Goal: Task Accomplishment & Management: Use online tool/utility

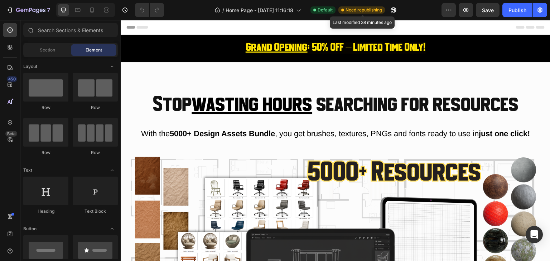
click at [376, 12] on span "Need republishing" at bounding box center [364, 10] width 37 height 6
click at [374, 10] on span "Need republishing" at bounding box center [364, 10] width 37 height 6
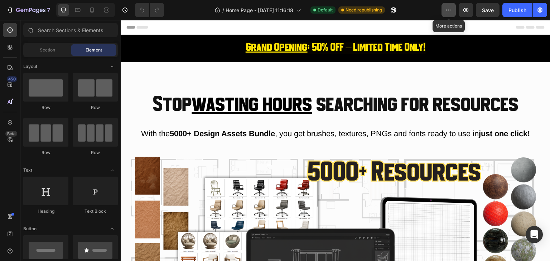
click at [450, 10] on icon "button" at bounding box center [448, 9] width 7 height 7
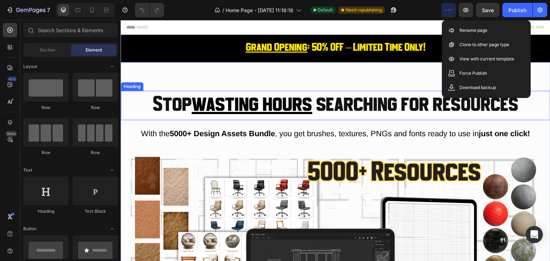
click at [323, 98] on h2 "Stop wasting hours searching for resources" at bounding box center [336, 105] width 430 height 29
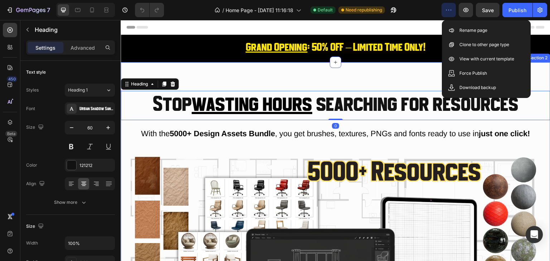
click at [323, 78] on div "Stop wasting hours searching for resources Heading 0 With the 5000+ Design Asse…" at bounding box center [336, 237] width 430 height 351
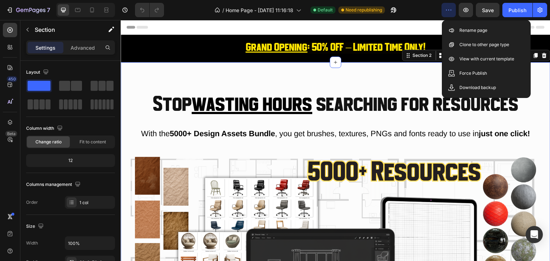
click at [356, 87] on div "Stop wasting hours searching for resources Heading With the 5000+ Design Assets…" at bounding box center [336, 237] width 430 height 351
click at [452, 6] on icon "button" at bounding box center [448, 9] width 7 height 7
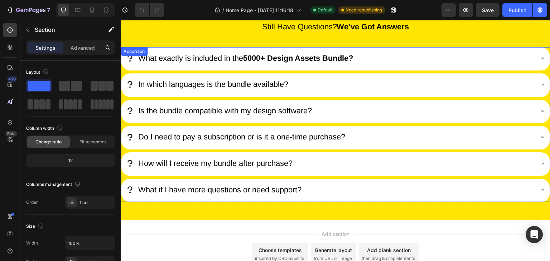
scroll to position [2560, 0]
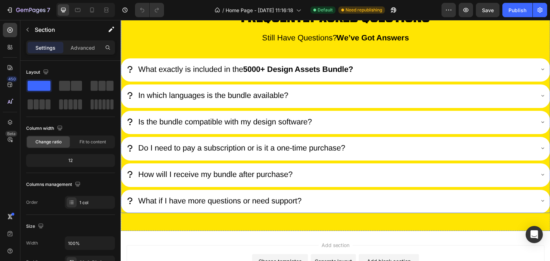
click at [268, 68] on strong "5000+ Design Assets Bundle?" at bounding box center [298, 69] width 110 height 9
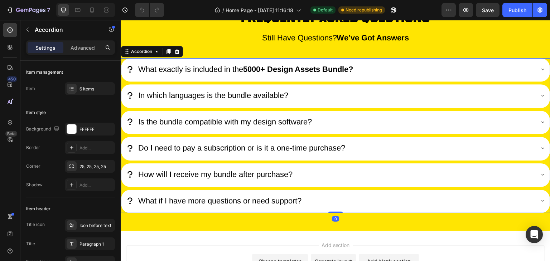
click at [540, 69] on icon at bounding box center [543, 69] width 6 height 6
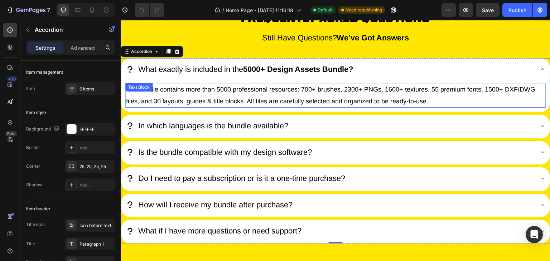
click at [312, 90] on p "The bundle contains more than 5000 professional resources: 700+ brushes, 2300+ …" at bounding box center [335, 95] width 419 height 23
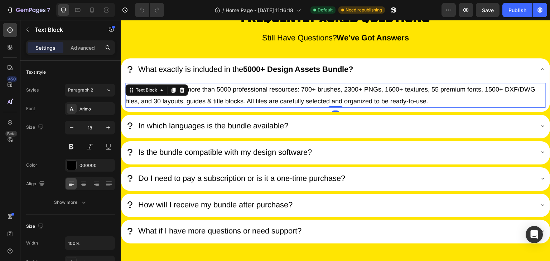
click at [347, 92] on p "The bundle contains more than 5000 professional resources: 700+ brushes, 2300+ …" at bounding box center [335, 95] width 419 height 23
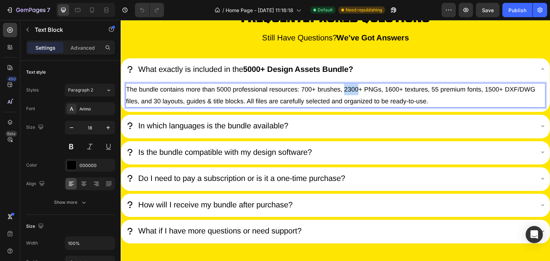
click at [347, 92] on p "The bundle contains more than 5000 professional resources: 700+ brushes, 2300+ …" at bounding box center [335, 95] width 419 height 23
click at [403, 92] on p "The bundle contains more than 5000 professional resources: 700+ brushes, 2300+ …" at bounding box center [335, 95] width 419 height 23
click at [507, 93] on p "The bundle contains more than 5000 professional resources: 700+ brushes, 2300+ …" at bounding box center [335, 95] width 419 height 23
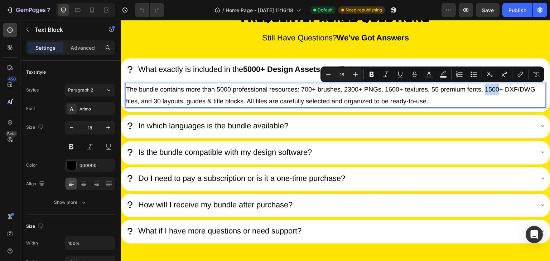
drag, startPoint x: 499, startPoint y: 90, endPoint x: 486, endPoint y: 91, distance: 13.3
click at [486, 91] on p "The bundle contains more than 5000 professional resources: 700+ brushes, 2300+ …" at bounding box center [335, 95] width 419 height 23
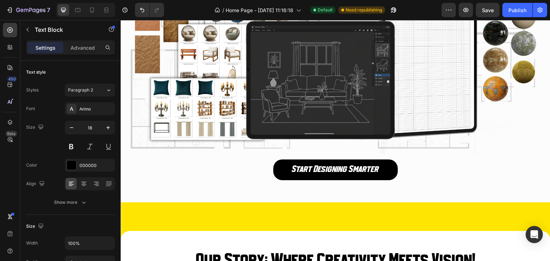
scroll to position [0, 0]
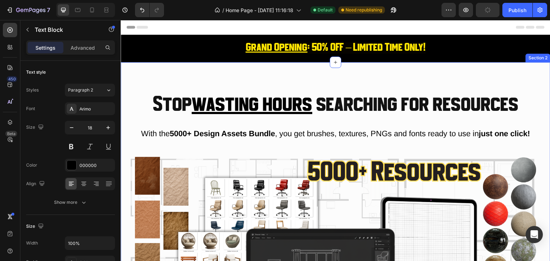
click at [196, 85] on div "Stop wasting hours searching for resources Heading With the 5000+ Design Assets…" at bounding box center [336, 237] width 430 height 351
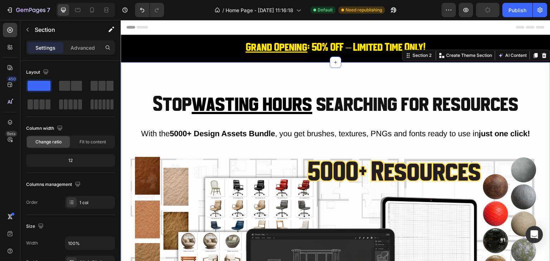
click at [388, 77] on div "Stop wasting hours searching for resources Heading With the 5000+ Design Assets…" at bounding box center [336, 237] width 430 height 351
click at [398, 82] on div "Stop wasting hours searching for resources Heading With the 5000+ Design Assets…" at bounding box center [336, 237] width 430 height 351
click at [479, 83] on div "Stop wasting hours searching for resources Heading With the 5000+ Design Assets…" at bounding box center [336, 237] width 430 height 351
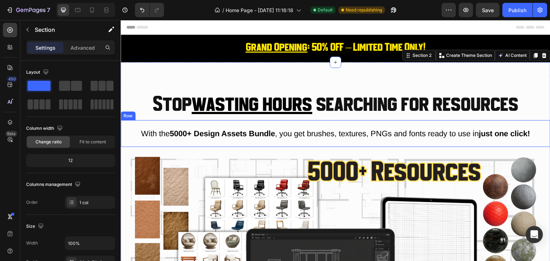
click at [364, 134] on span "With the 5000+ Design Assets Bundle , you get brushes, textures, PNGs and fonts…" at bounding box center [335, 133] width 389 height 9
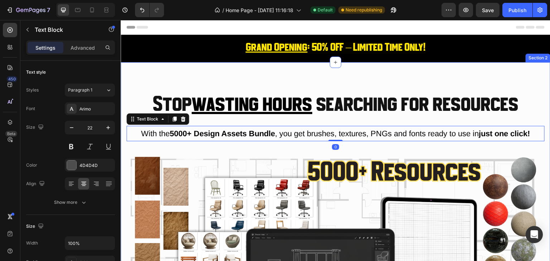
click at [293, 83] on div "Stop wasting hours searching for resources Heading With the 5000+ Design Assets…" at bounding box center [336, 237] width 430 height 351
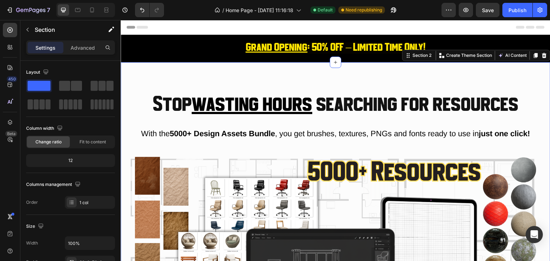
click at [340, 83] on div "Stop wasting hours searching for resources Heading With the 5000+ Design Assets…" at bounding box center [336, 237] width 430 height 351
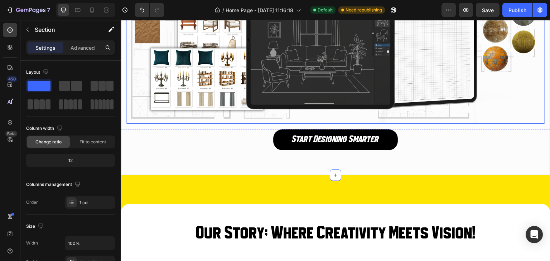
scroll to position [251, 0]
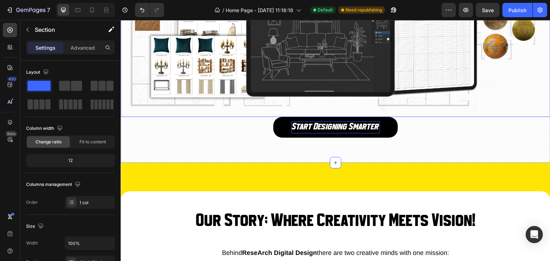
click at [356, 122] on p "Start Designing Smarter" at bounding box center [335, 127] width 89 height 12
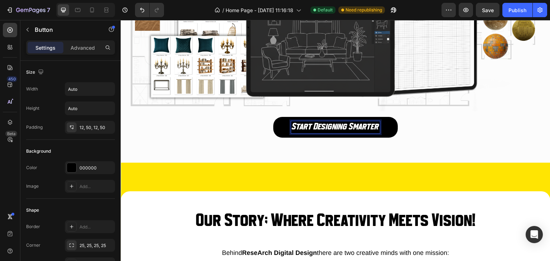
click at [335, 125] on p "Start Designing Smarter" at bounding box center [335, 127] width 89 height 12
click at [85, 47] on p "Advanced" at bounding box center [83, 48] width 24 height 8
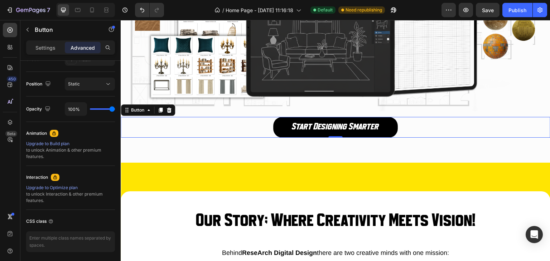
click at [352, 117] on link "Start Designing Smarter" at bounding box center [335, 127] width 125 height 21
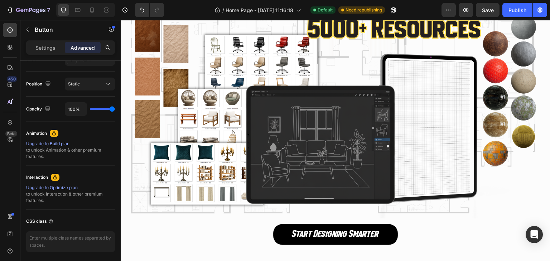
scroll to position [0, 0]
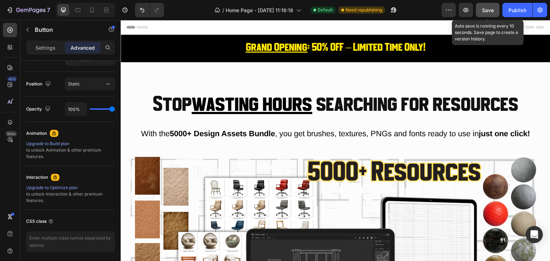
click at [485, 9] on span "Save" at bounding box center [488, 10] width 12 height 6
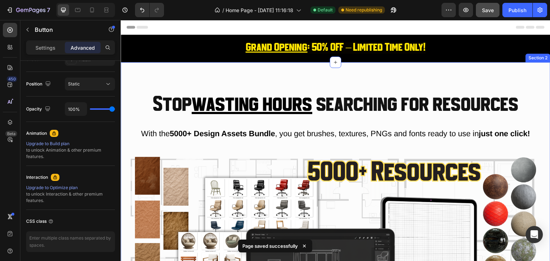
click at [291, 122] on div "With the 5000+ Design Assets Bundle , you get brushes, textures, PNGs and fonts…" at bounding box center [336, 133] width 430 height 27
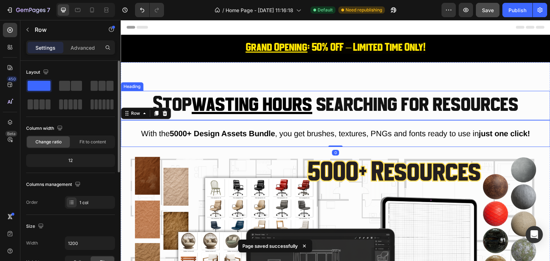
click at [290, 95] on u "wasting hours" at bounding box center [252, 105] width 121 height 21
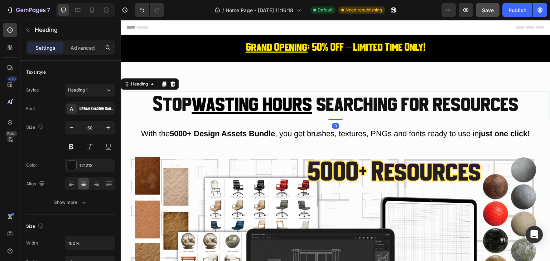
click at [298, 90] on div "Stop wasting hours searching for resources Heading 0 With the 5000+ Design Asse…" at bounding box center [336, 237] width 430 height 351
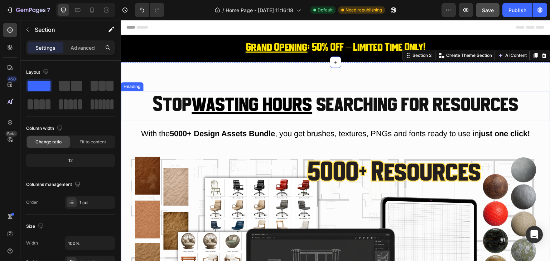
click at [250, 98] on u "wasting hours" at bounding box center [252, 105] width 121 height 21
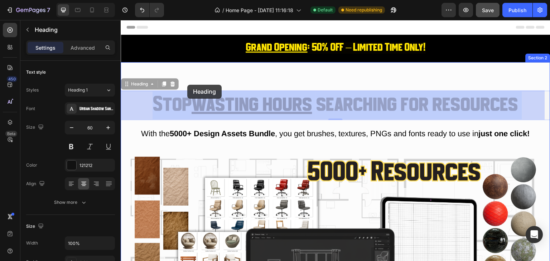
drag, startPoint x: 186, startPoint y: 91, endPoint x: 187, endPoint y: 85, distance: 6.7
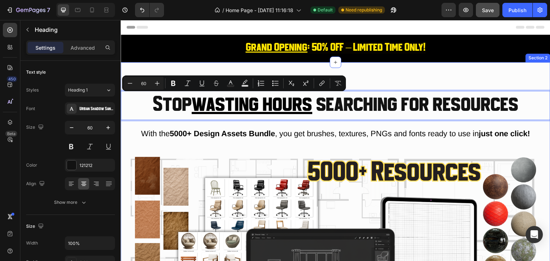
drag, startPoint x: 188, startPoint y: 98, endPoint x: 189, endPoint y: 83, distance: 14.4
drag, startPoint x: 425, startPoint y: 68, endPoint x: 415, endPoint y: 75, distance: 11.8
click at [422, 70] on div "Stop wasting hours searching for resources Heading 0 With the 5000+ Design Asse…" at bounding box center [336, 237] width 430 height 351
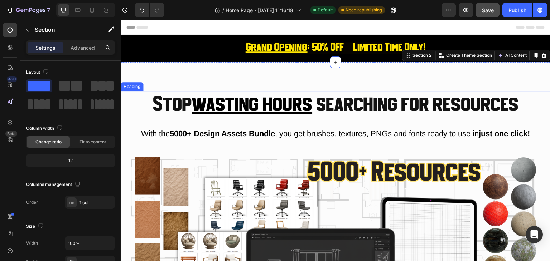
click at [385, 98] on p "Stop wasting hours searching for resources" at bounding box center [335, 106] width 428 height 28
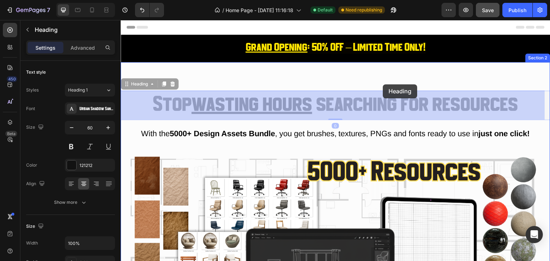
drag, startPoint x: 386, startPoint y: 91, endPoint x: 383, endPoint y: 85, distance: 6.7
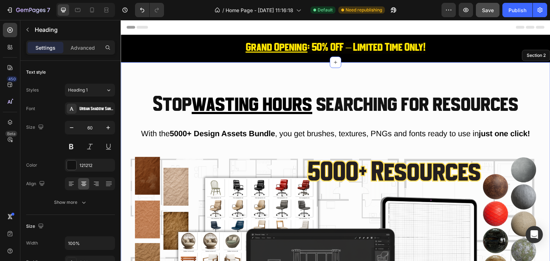
click at [362, 82] on div "Stop wasting hours searching for resources Heading 0 With the 5000+ Design Asse…" at bounding box center [336, 237] width 430 height 351
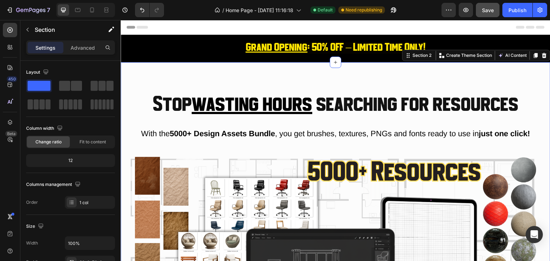
click at [77, 55] on div "Settings Advanced" at bounding box center [70, 50] width 100 height 20
click at [77, 53] on div "Settings Advanced" at bounding box center [70, 47] width 89 height 14
click at [77, 46] on p "Advanced" at bounding box center [83, 48] width 24 height 8
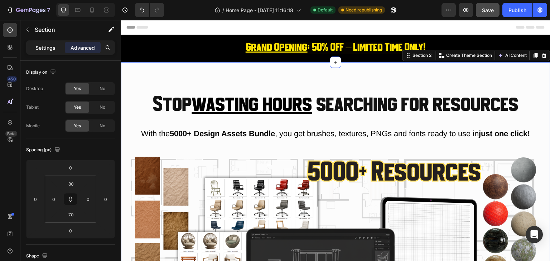
click at [44, 52] on div "Settings" at bounding box center [46, 47] width 36 height 11
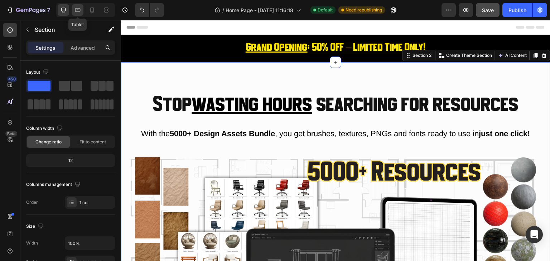
click at [78, 14] on div at bounding box center [77, 9] width 11 height 11
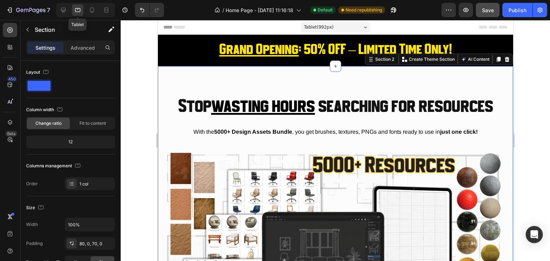
scroll to position [21, 0]
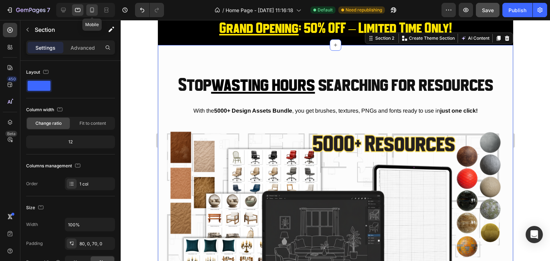
click at [92, 12] on icon at bounding box center [91, 9] width 7 height 7
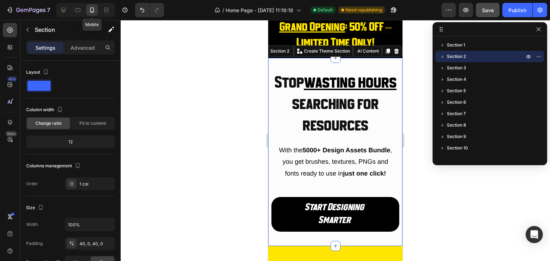
scroll to position [34, 0]
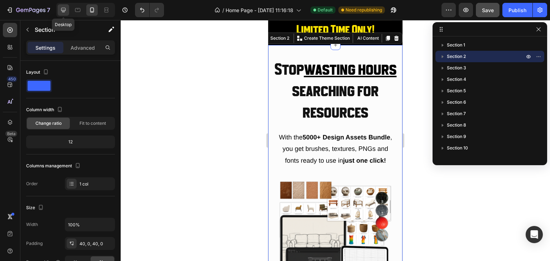
click at [64, 10] on icon at bounding box center [63, 10] width 5 height 5
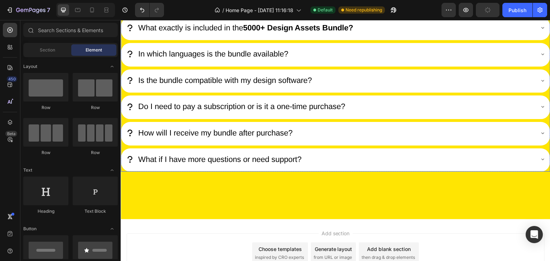
scroll to position [2483, 0]
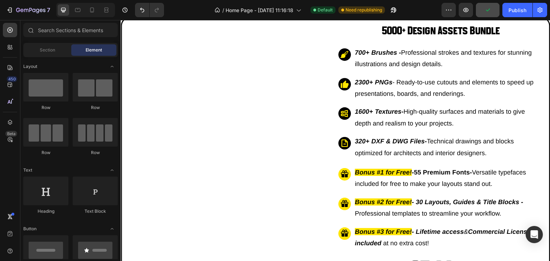
click at [537, 146] on p "320+ DXF & DWG Files - Technical drawings and blocks optimized for architects a…" at bounding box center [449, 147] width 188 height 23
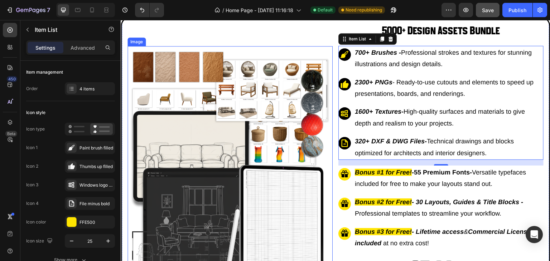
click at [297, 37] on div "Image" at bounding box center [229, 174] width 205 height 301
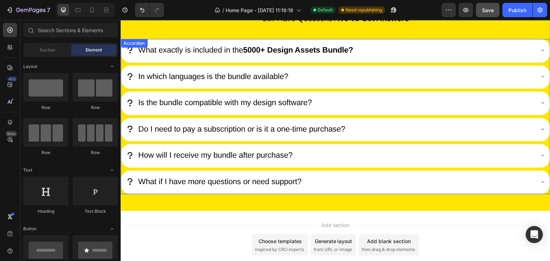
scroll to position [2830, 0]
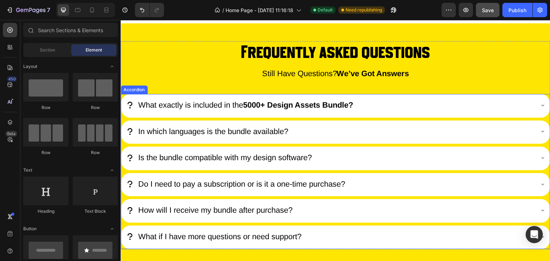
click at [540, 105] on icon at bounding box center [543, 105] width 6 height 6
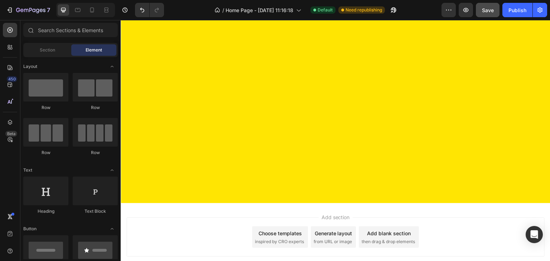
scroll to position [0, 0]
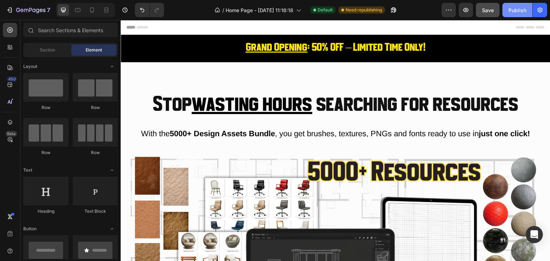
click at [522, 11] on div "Publish" at bounding box center [518, 10] width 18 height 8
